Goal: Use online tool/utility: Utilize a website feature to perform a specific function

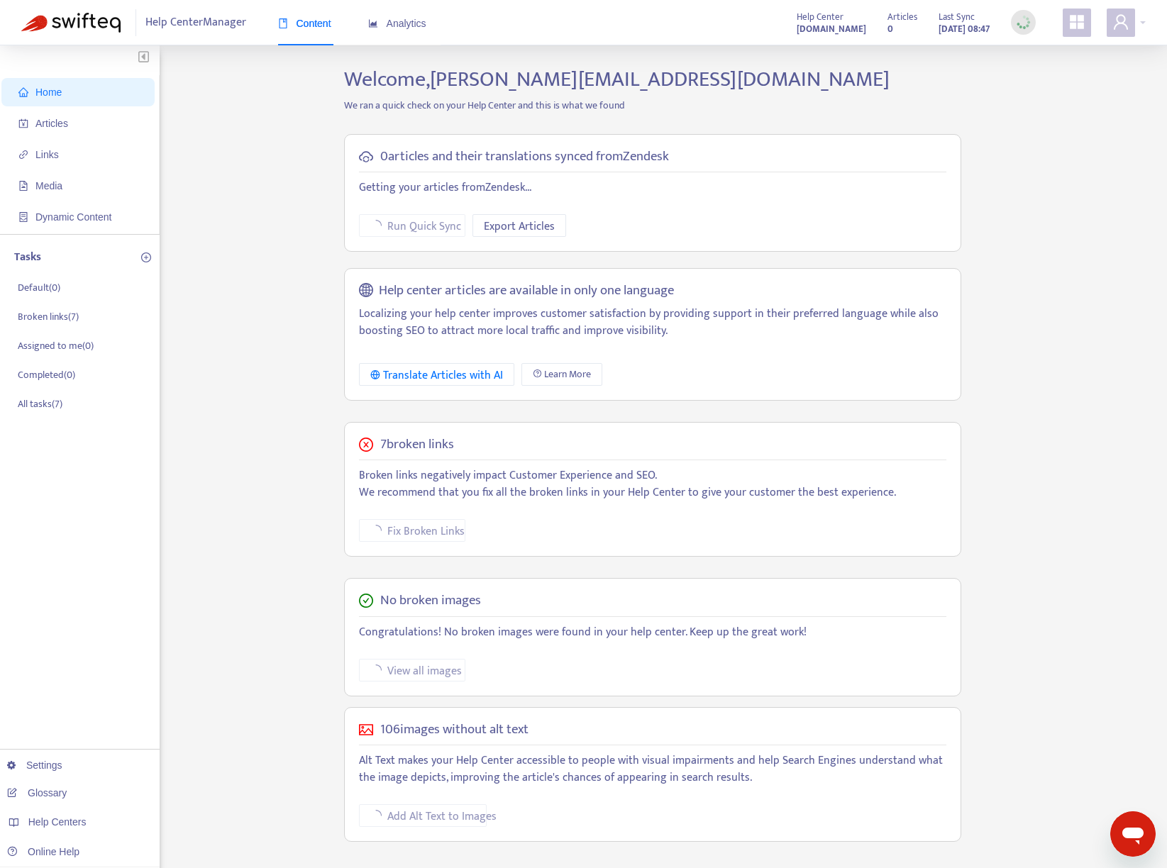
scroll to position [45, 0]
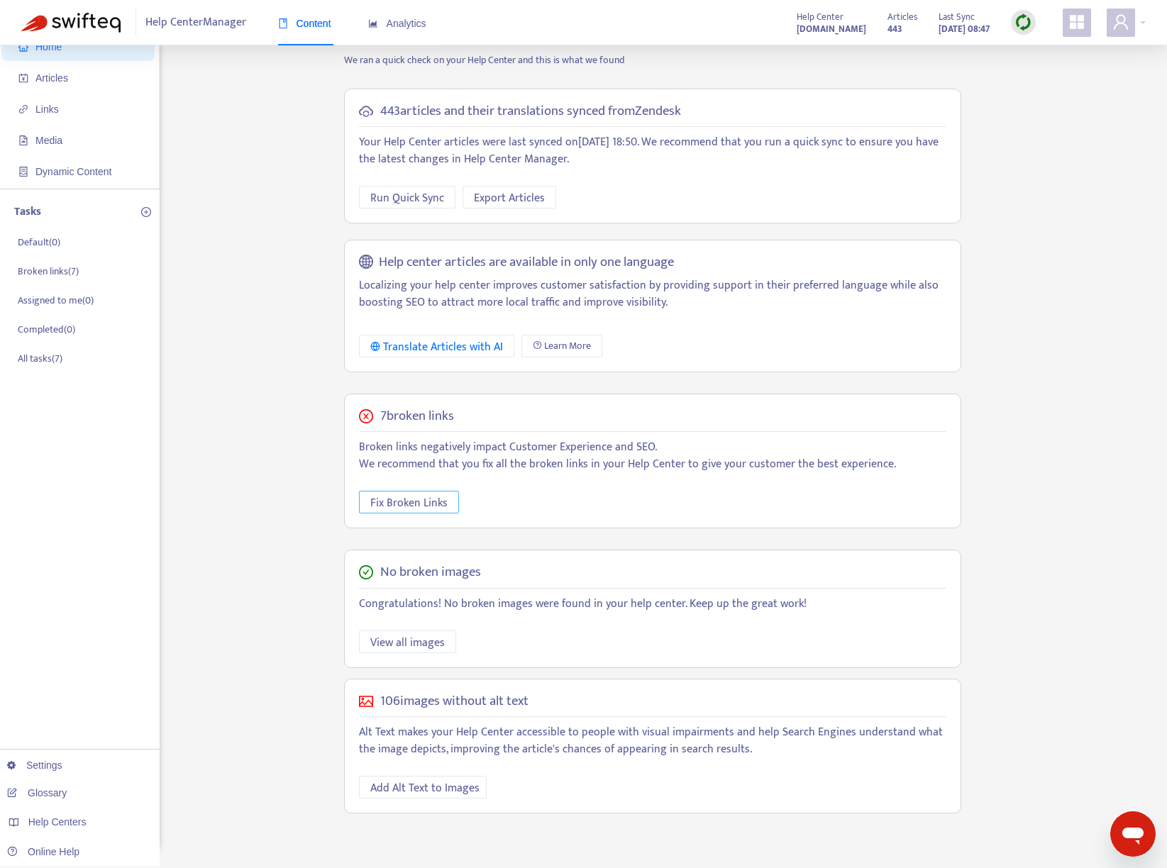
click at [372, 499] on span "Fix Broken Links" at bounding box center [408, 503] width 77 height 18
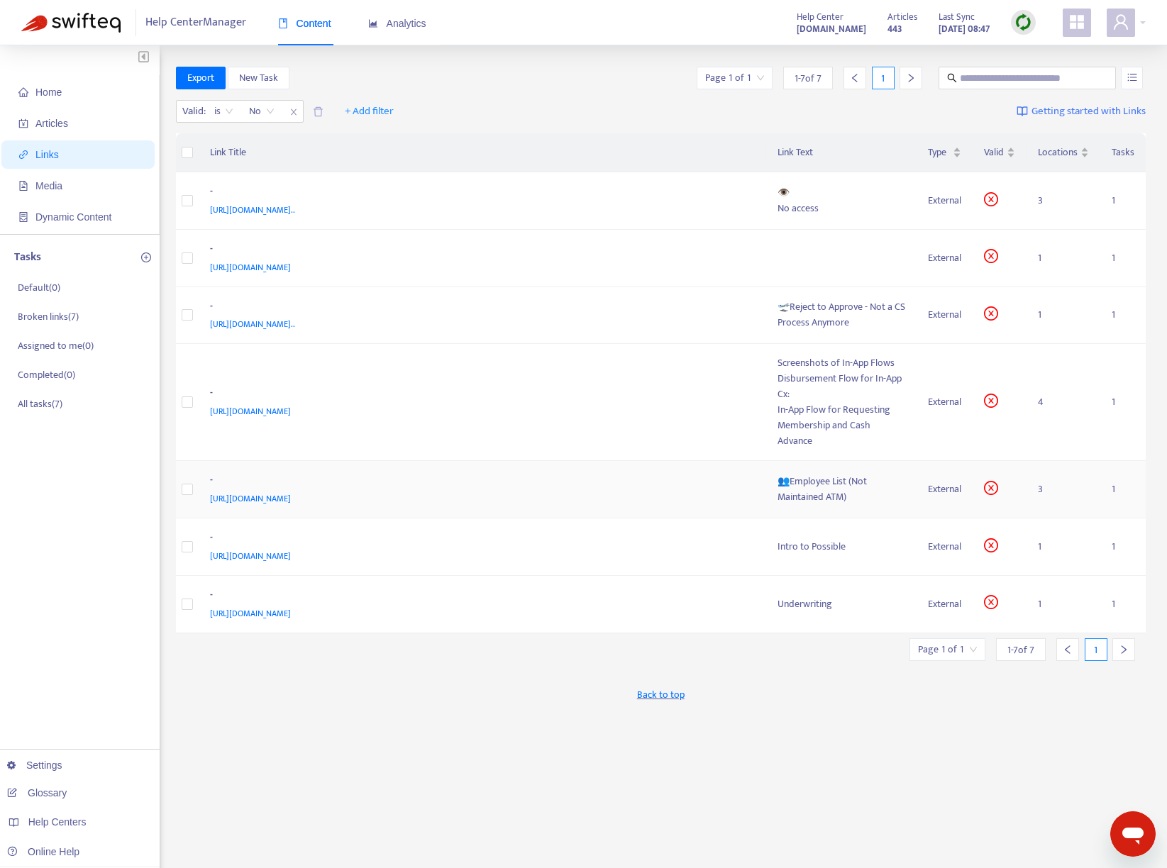
click at [801, 489] on div "👥Employee List (Not Maintained ATM)" at bounding box center [841, 489] width 128 height 31
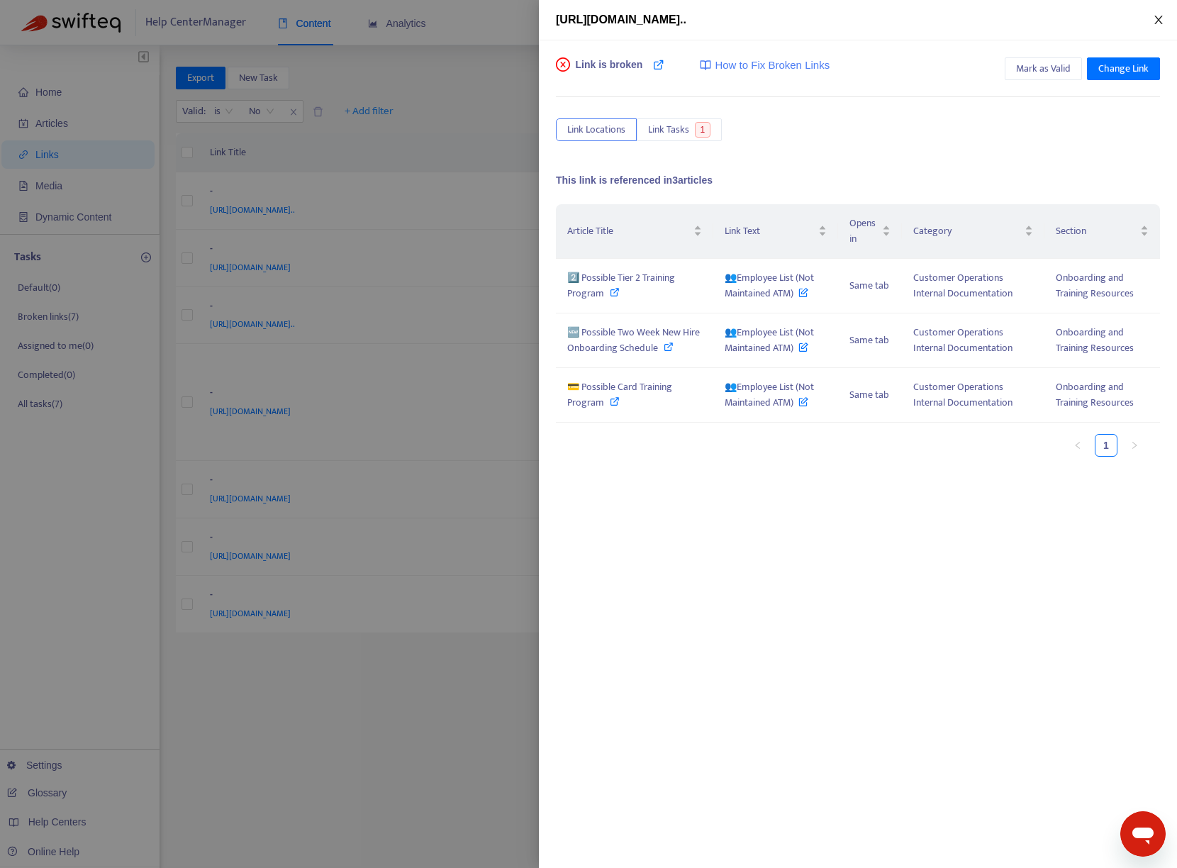
click at [1155, 20] on icon "close" at bounding box center [1158, 19] width 11 height 11
